Goal: Transaction & Acquisition: Subscribe to service/newsletter

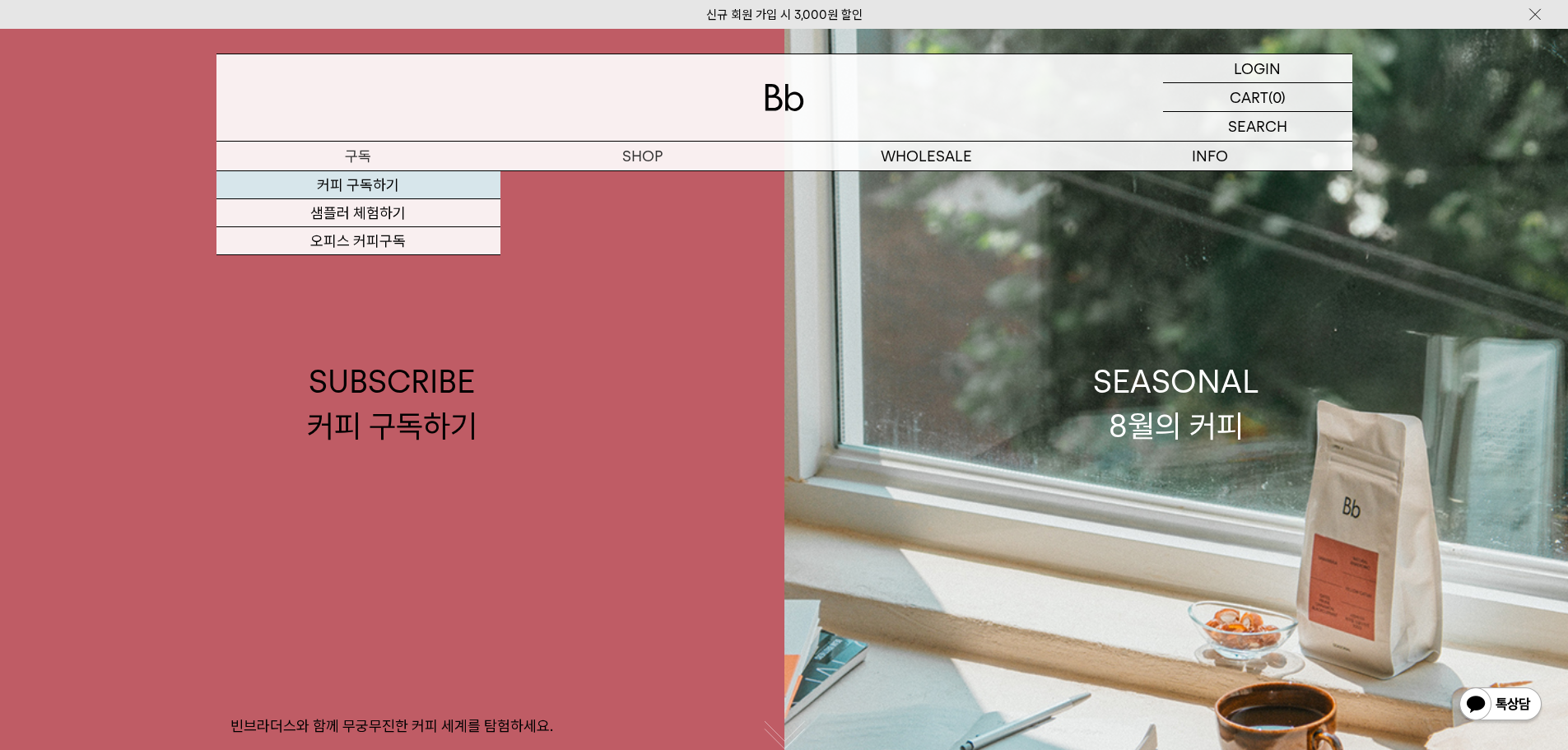
click at [391, 186] on link "커피 구독하기" at bounding box center [359, 185] width 284 height 28
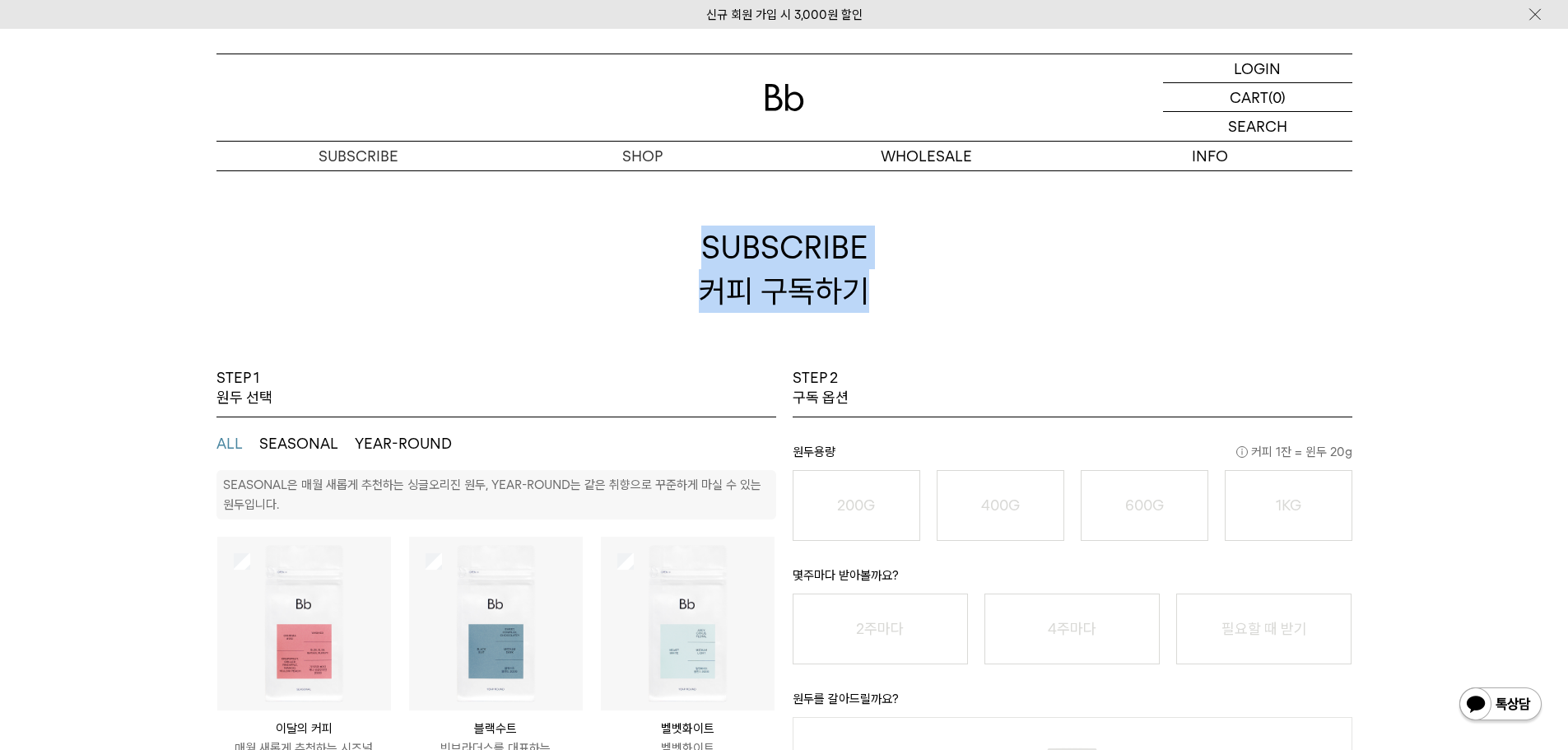
drag, startPoint x: 678, startPoint y: 230, endPoint x: 1034, endPoint y: 356, distance: 377.6
click at [1034, 356] on h2 "SUBSCRIBE 커피 구독하기" at bounding box center [784, 269] width 1136 height 197
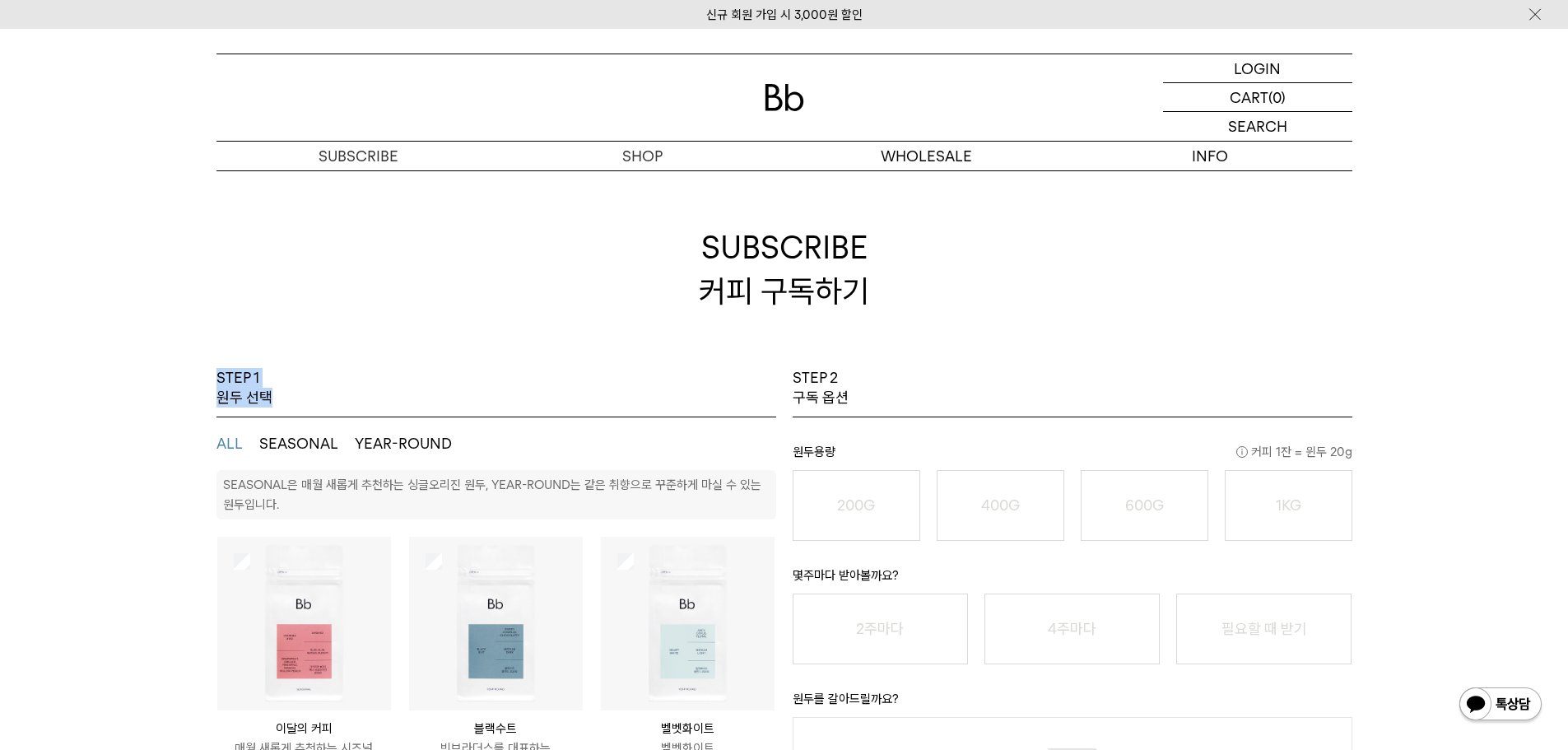
drag, startPoint x: 204, startPoint y: 369, endPoint x: 381, endPoint y: 412, distance: 182.1
click at [404, 369] on div "STEP 1 원두 선택" at bounding box center [496, 393] width 560 height 50
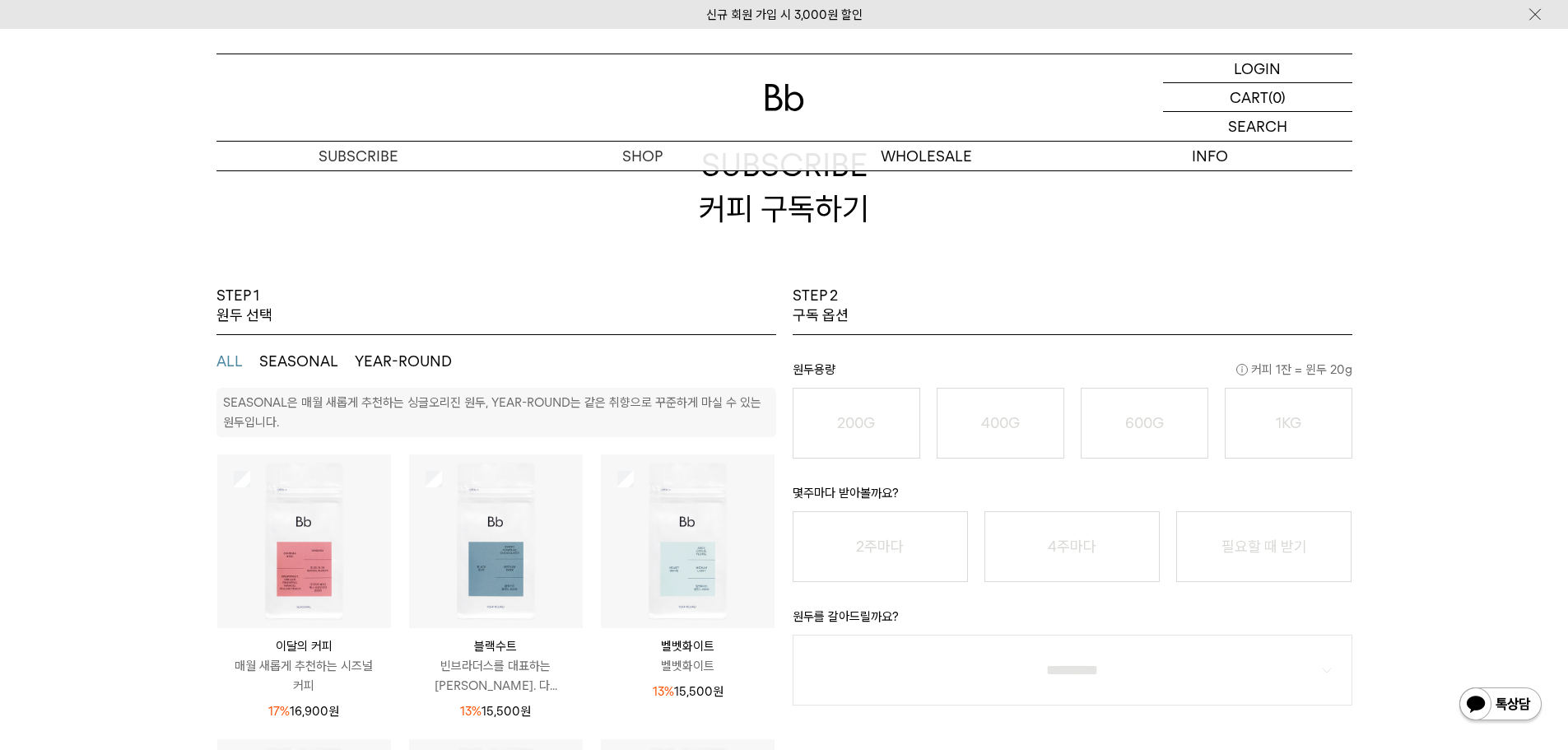
click at [564, 521] on img at bounding box center [496, 541] width 173 height 173
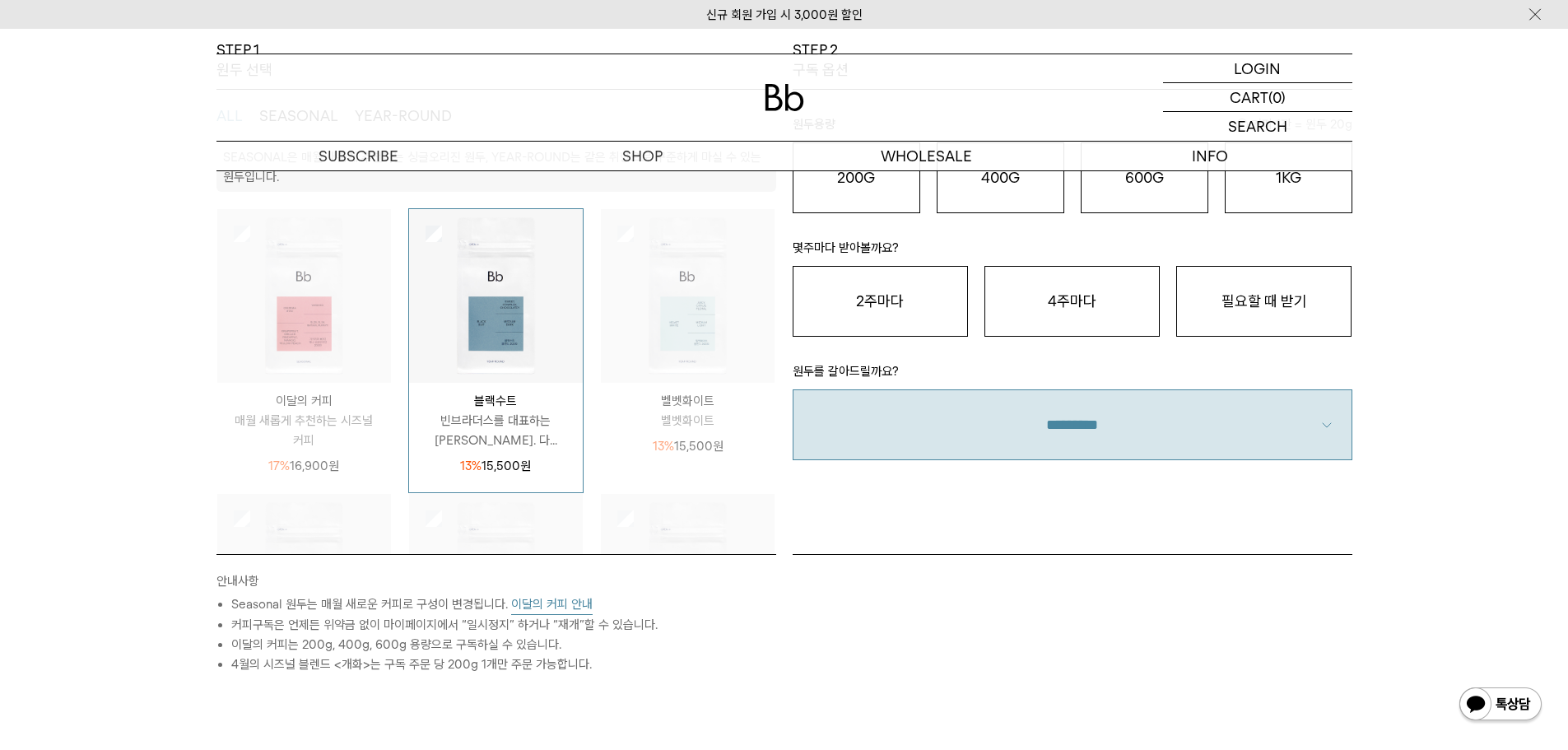
scroll to position [329, 0]
click at [880, 422] on select "**********" at bounding box center [1072, 423] width 560 height 71
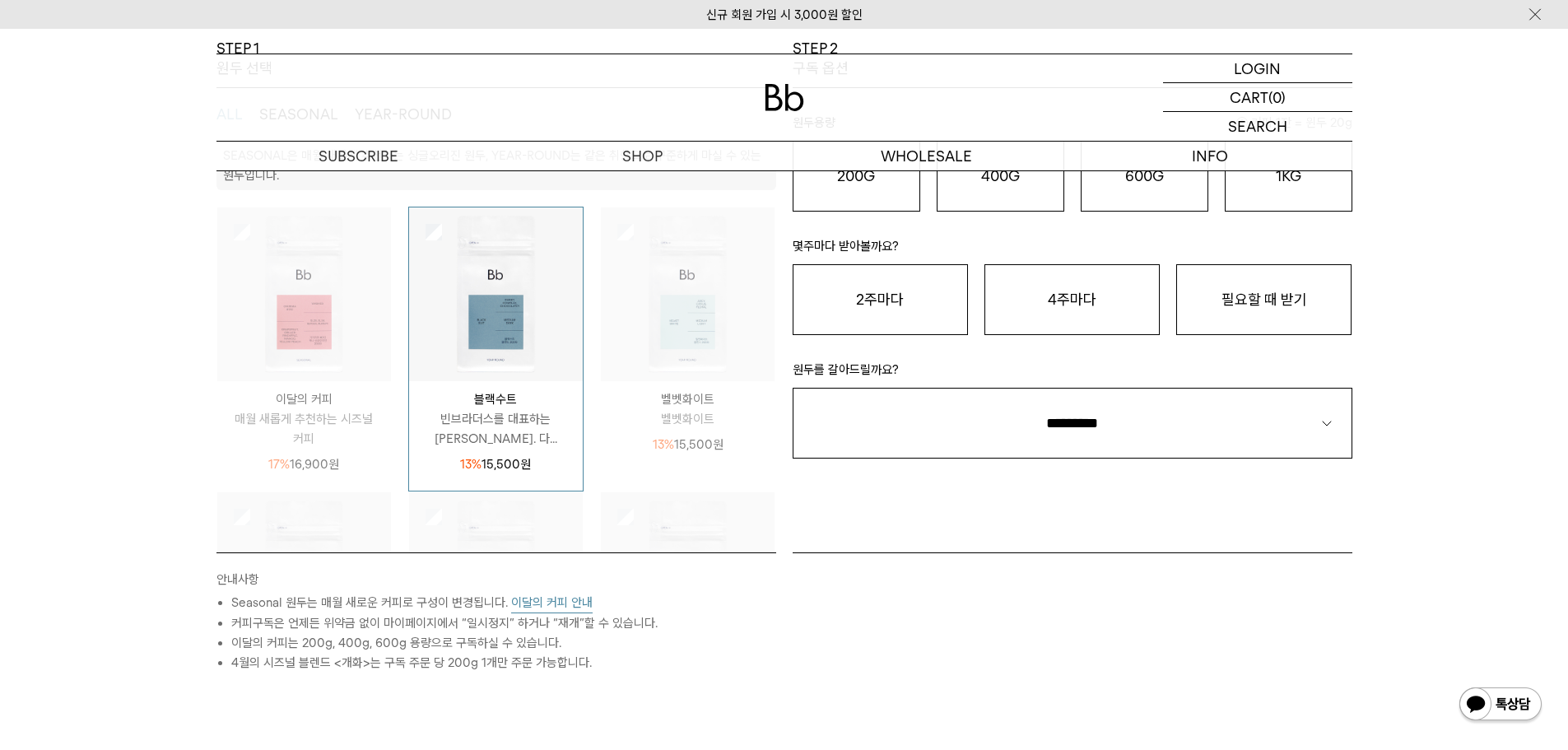
click at [844, 675] on div "안내사항 Seasonal 원두는 매월 새로운 커피로 구성이 변경됩니다. 이달의 커피 안내 커피구독은 언제든 위약금 없이 마이페이지에서 “일시정…" at bounding box center [784, 694] width 1152 height 285
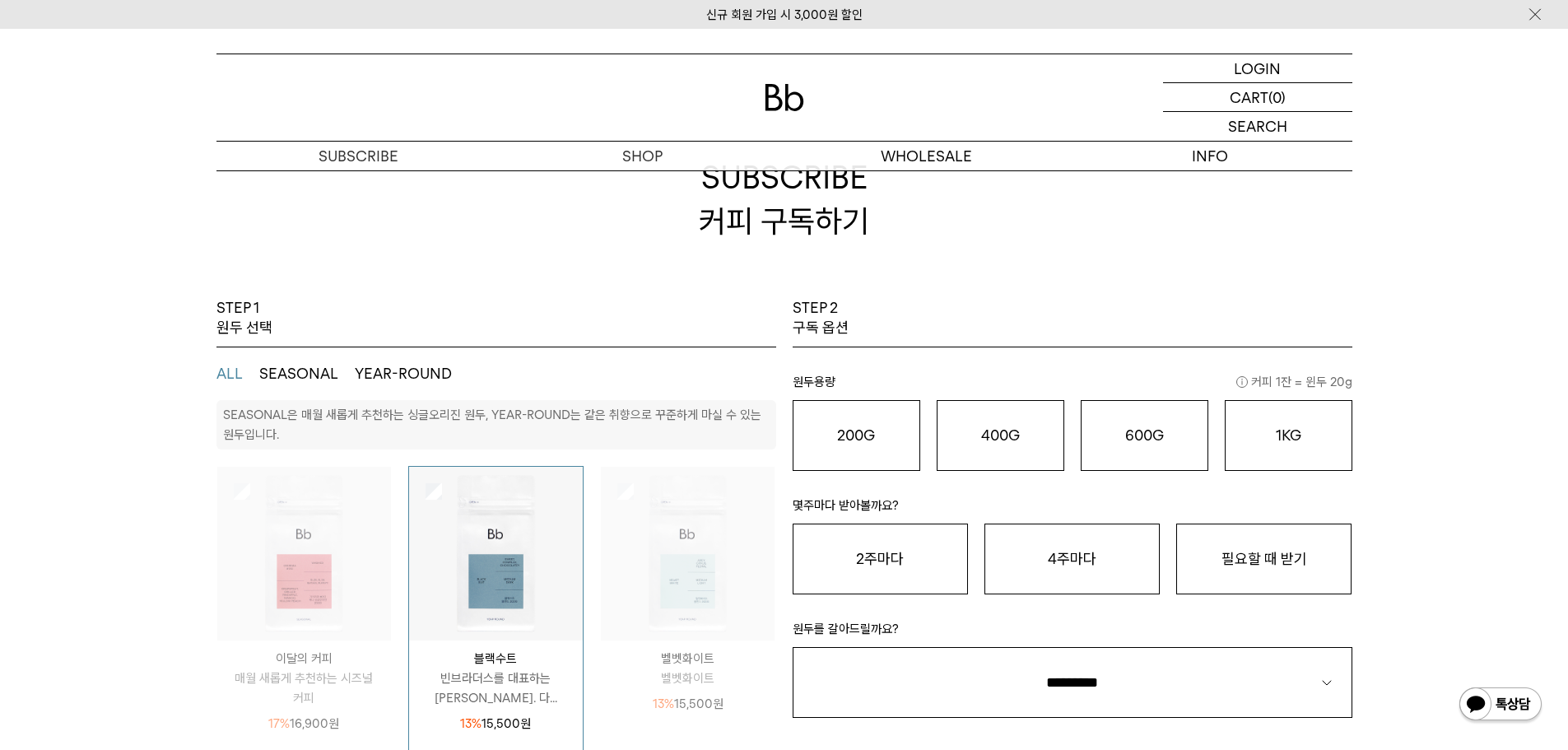
scroll to position [0, 0]
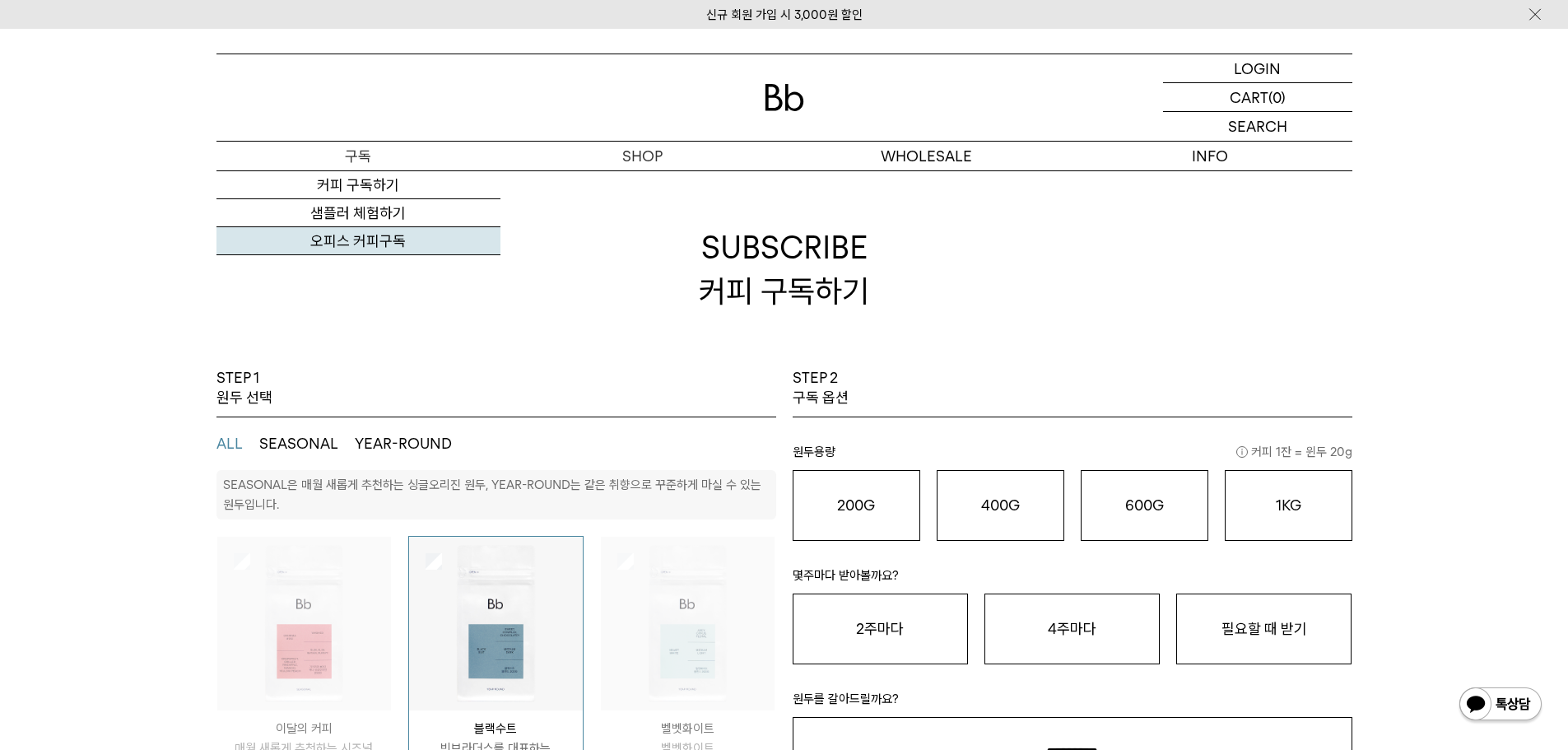
click at [399, 245] on link "오피스 커피구독" at bounding box center [359, 240] width 284 height 28
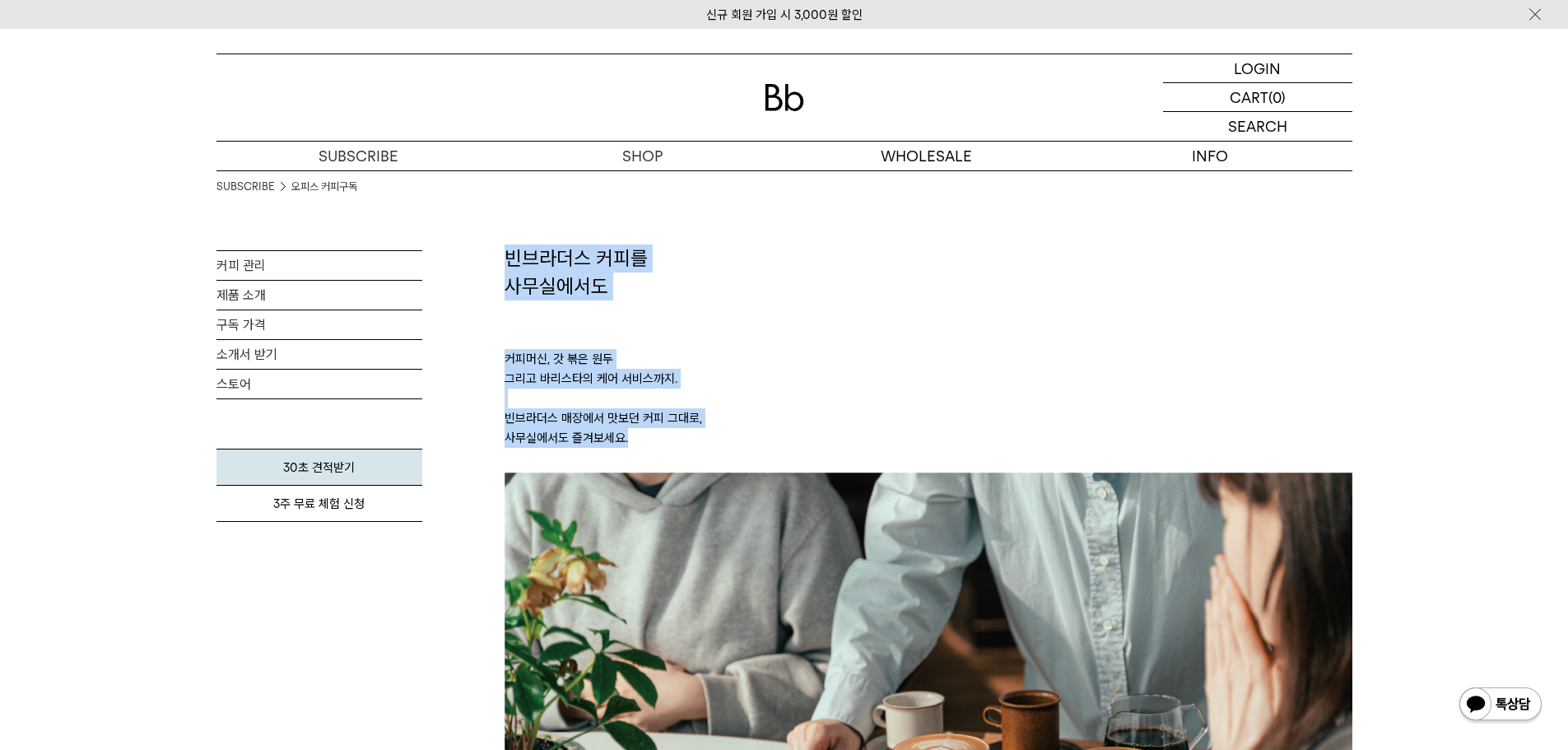
drag, startPoint x: 510, startPoint y: 258, endPoint x: 712, endPoint y: 435, distance: 268.6
click at [712, 435] on p "커피머신, 갓 볶은 원두 그리고 바리스타의 케어 서비스까지. 빈브라더스 매장에서 맛보던 커피 그대로, 사무실에서도 즐겨보세요." at bounding box center [928, 386] width 848 height 173
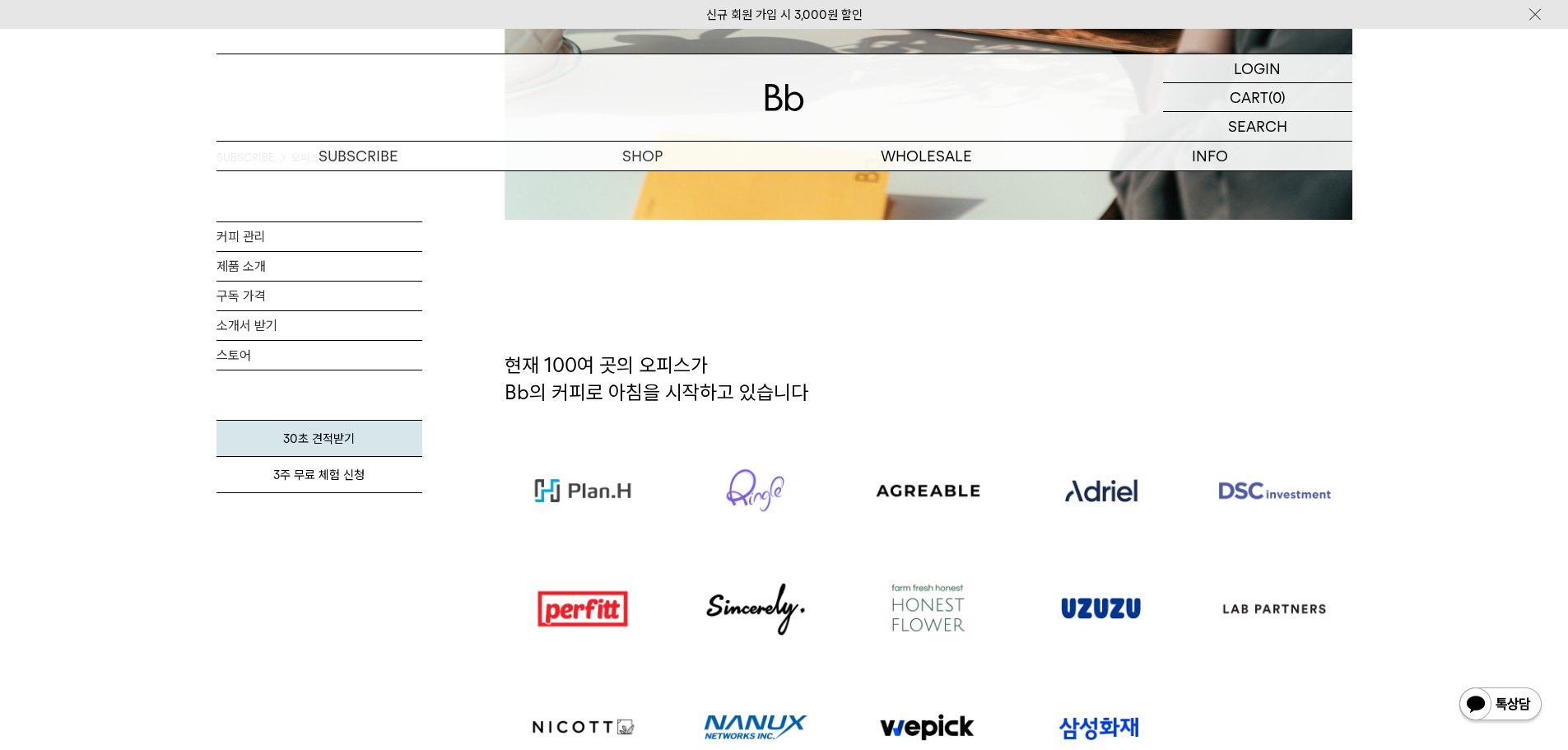
scroll to position [905, 0]
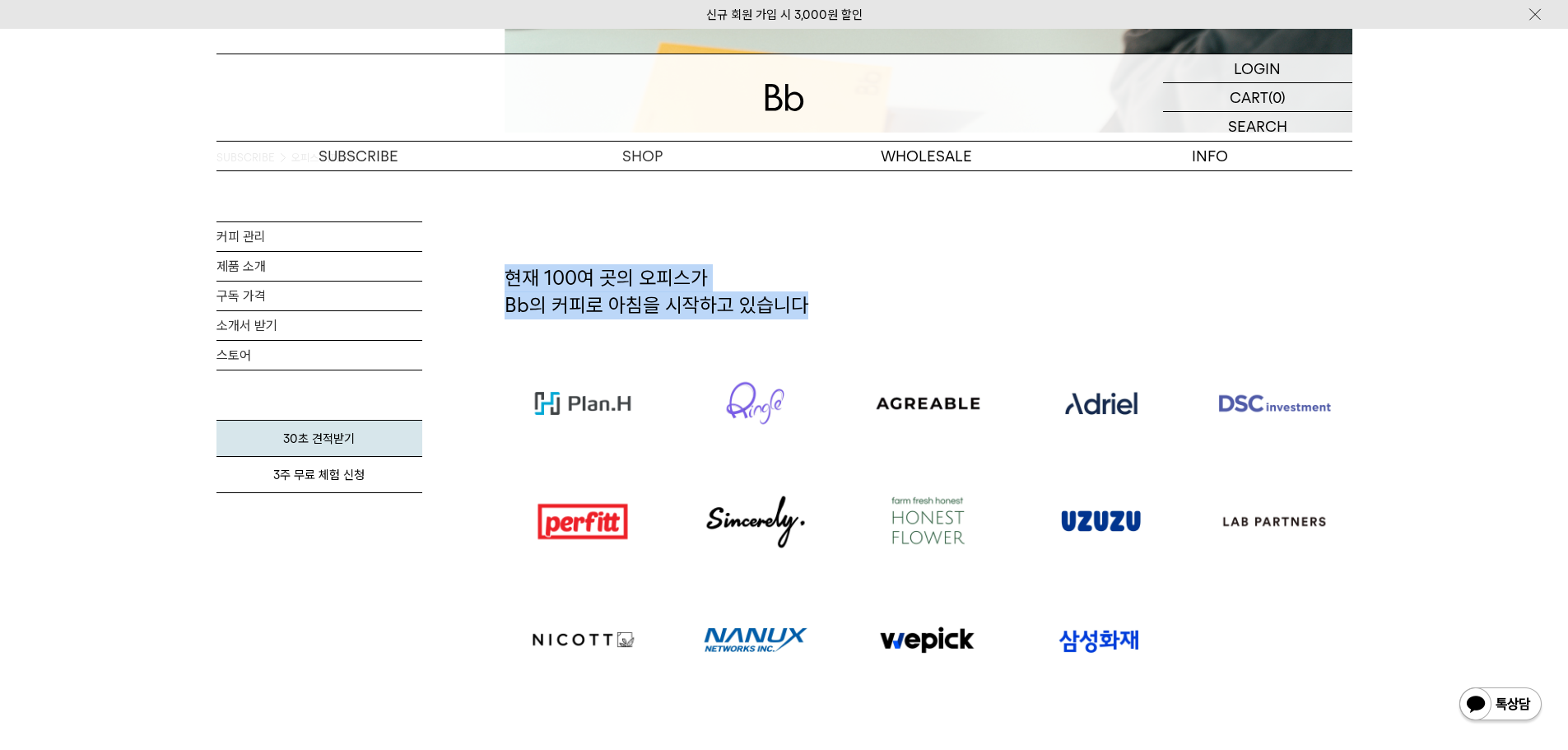
drag, startPoint x: 505, startPoint y: 287, endPoint x: 921, endPoint y: 311, distance: 416.7
click at [921, 311] on h2 "현재 100여 곳의 오피스가 Bb의 커피로 아침을 시작하고 있습니다" at bounding box center [928, 304] width 848 height 80
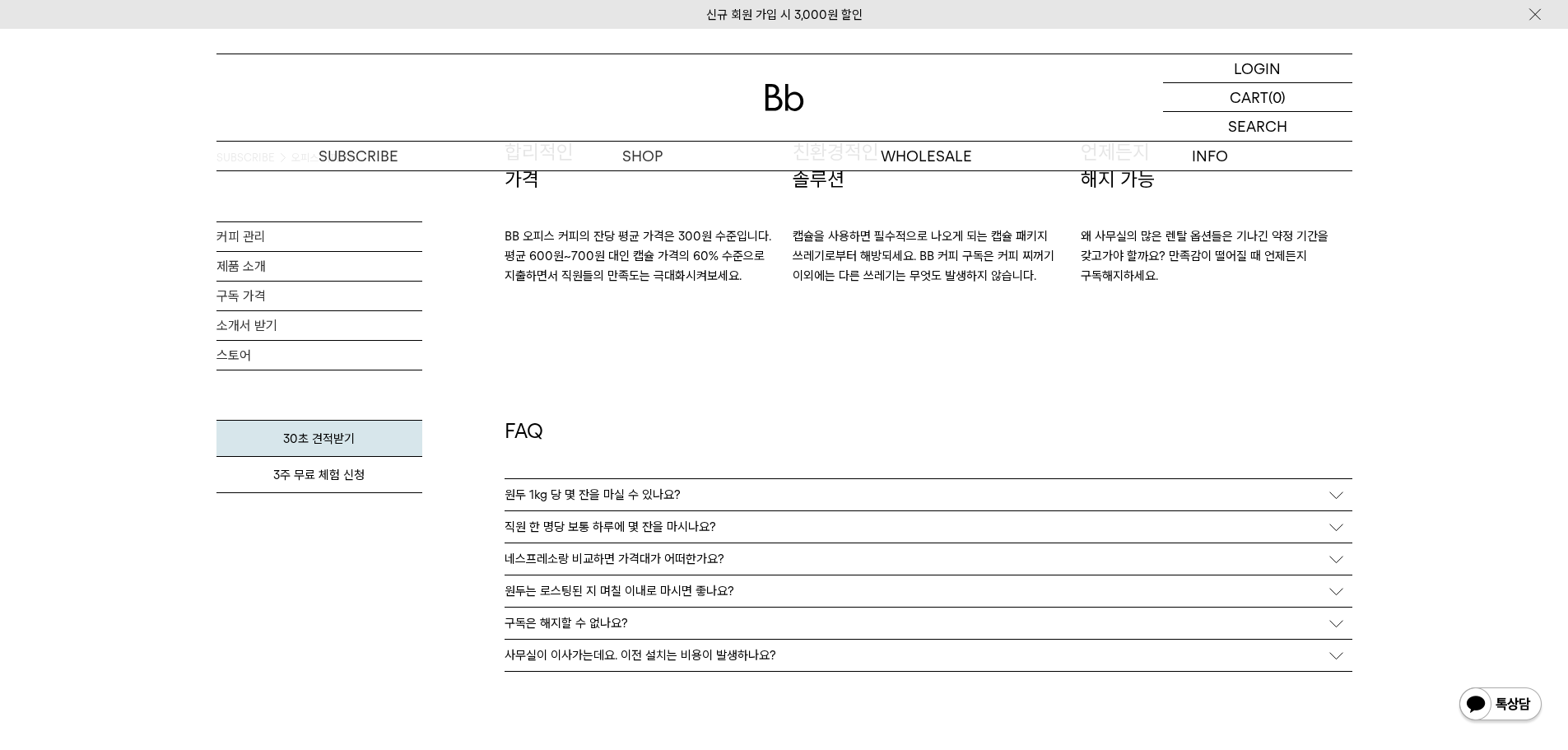
scroll to position [3044, 0]
